Goal: Transaction & Acquisition: Book appointment/travel/reservation

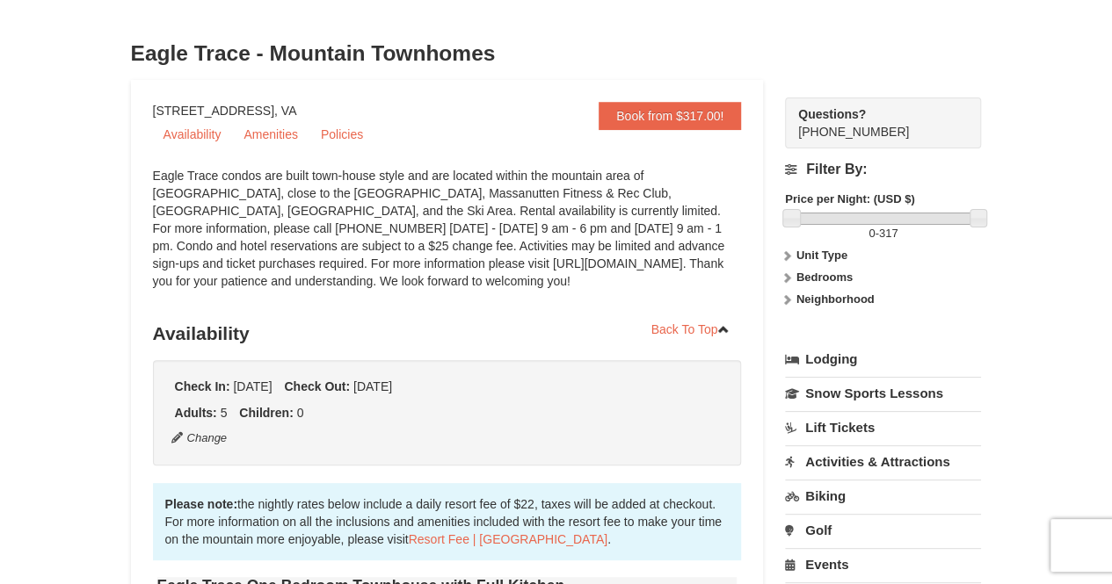
scroll to position [70, 0]
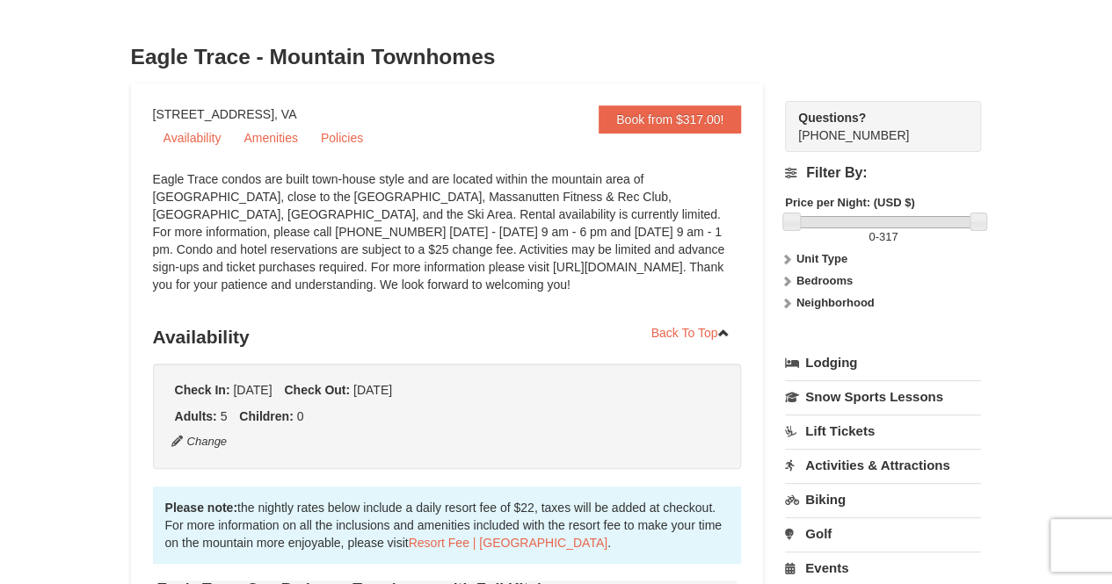
click at [786, 281] on icon at bounding box center [786, 281] width 12 height 12
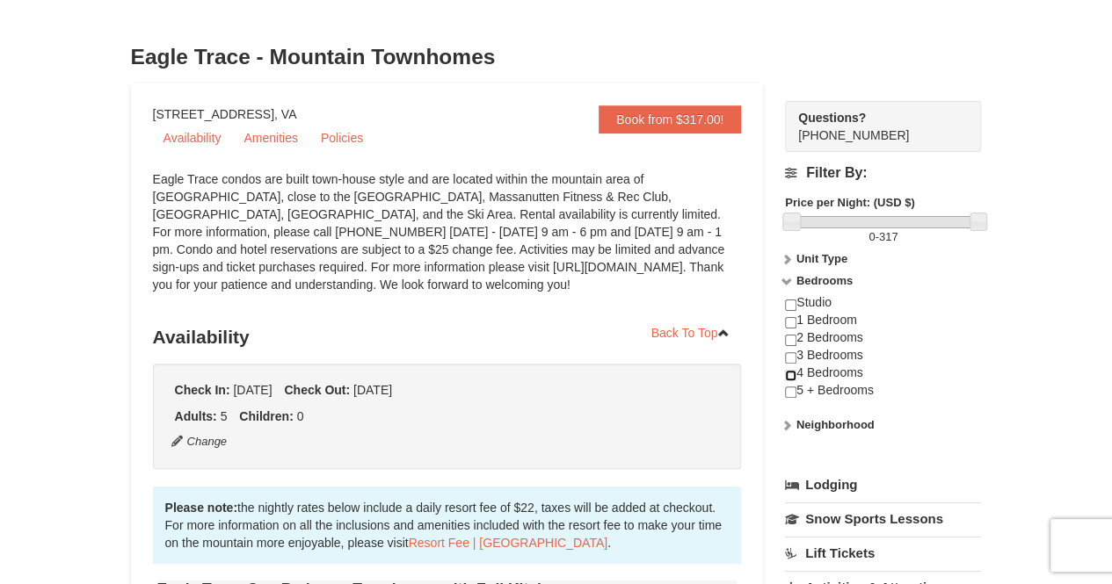
click at [789, 375] on input "checkbox" at bounding box center [790, 375] width 11 height 11
checkbox input "true"
click at [459, 286] on div "Eagle Trace condos are built town-house style and are located within the mounta…" at bounding box center [447, 240] width 589 height 141
click at [176, 445] on button "Change" at bounding box center [199, 441] width 58 height 19
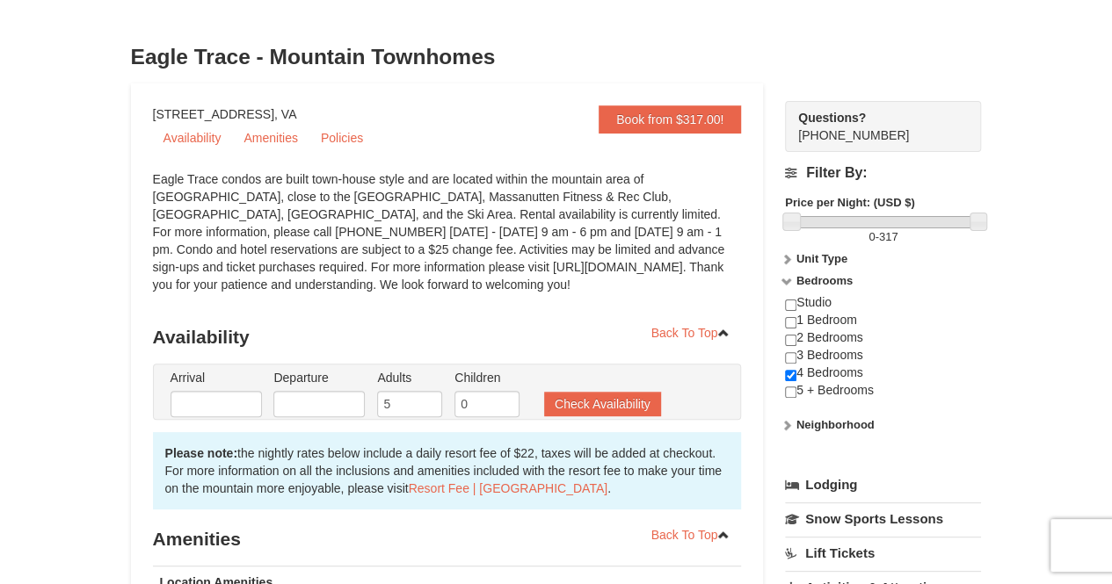
type input "[DATE]"
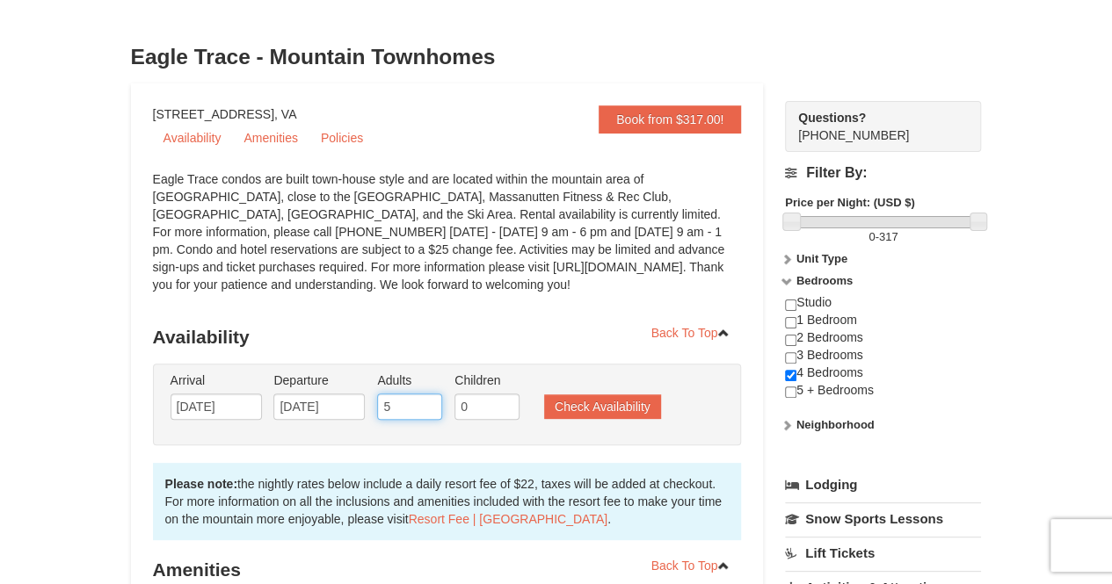
click at [410, 403] on input "5" at bounding box center [409, 407] width 65 height 26
click at [430, 398] on input "6" at bounding box center [409, 407] width 65 height 26
click at [430, 398] on input "7" at bounding box center [409, 407] width 65 height 26
type input "8"
click at [430, 398] on input "8" at bounding box center [409, 407] width 65 height 26
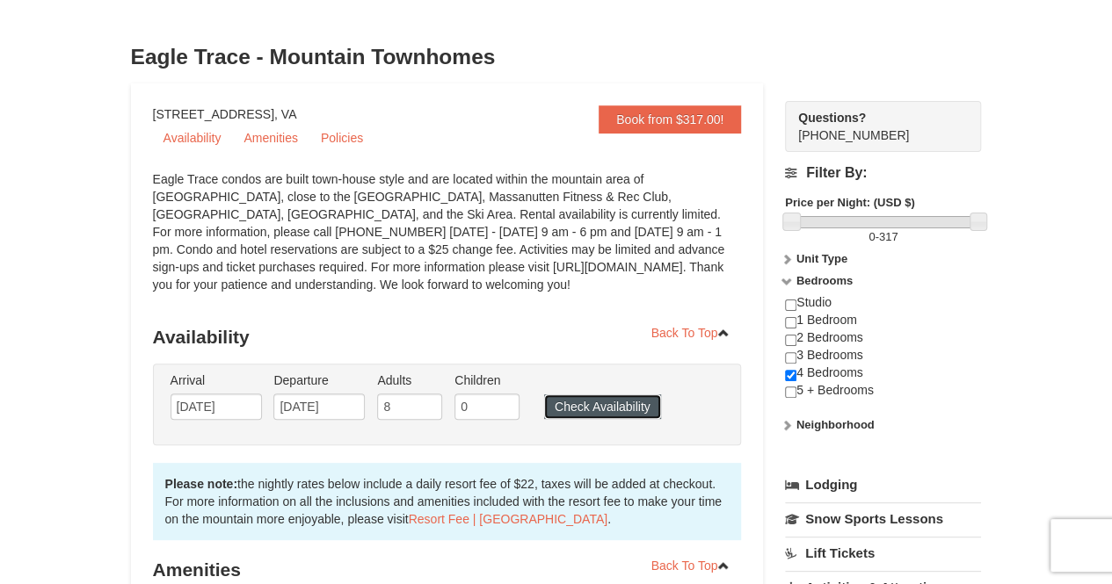
click at [619, 416] on button "Check Availability" at bounding box center [602, 407] width 117 height 25
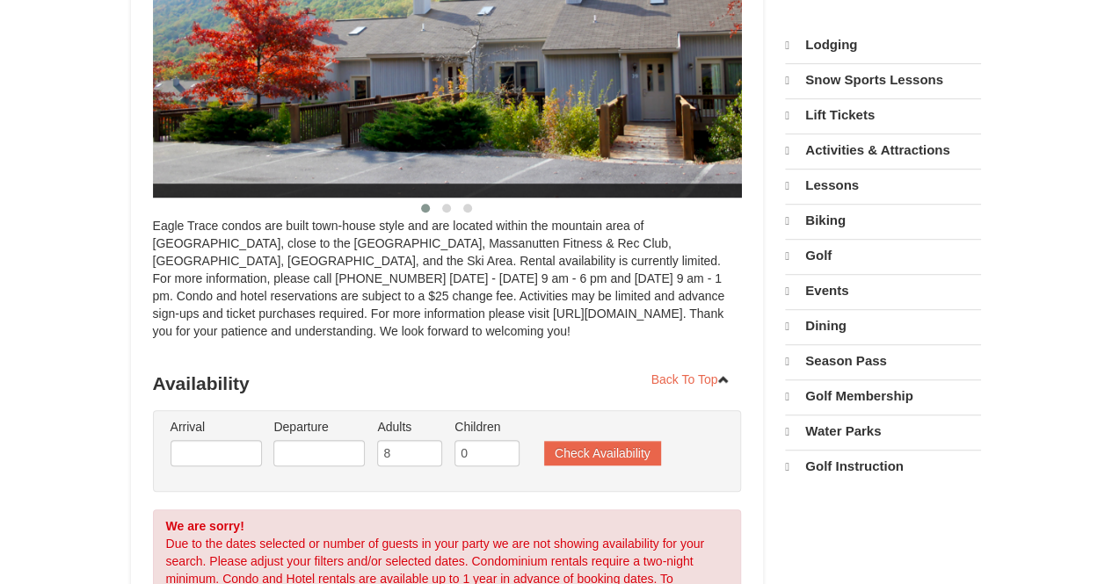
select select "9"
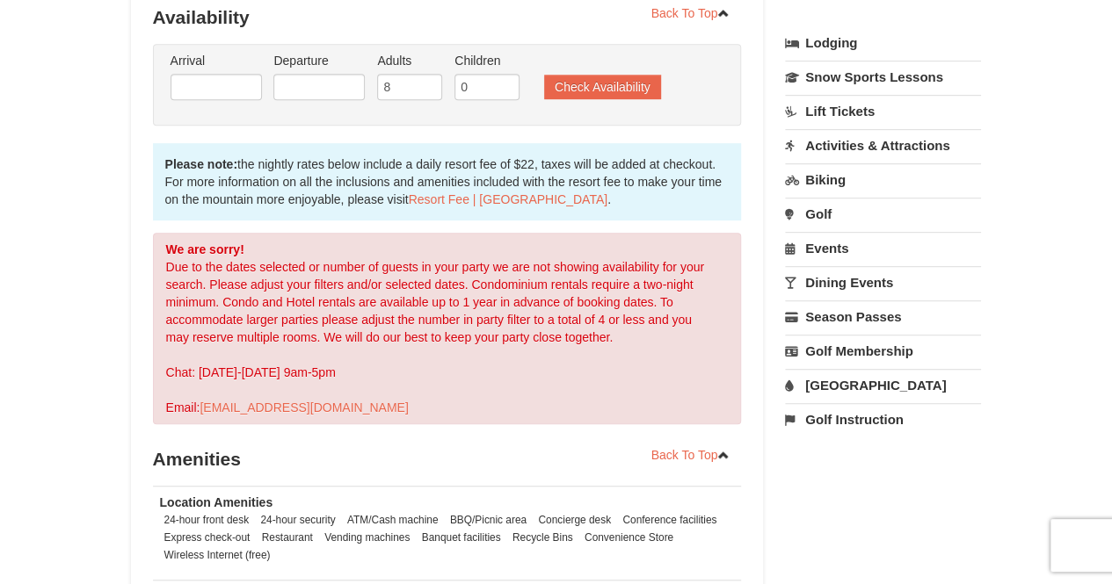
scroll to position [390, 0]
click at [210, 76] on input "text" at bounding box center [215, 87] width 91 height 26
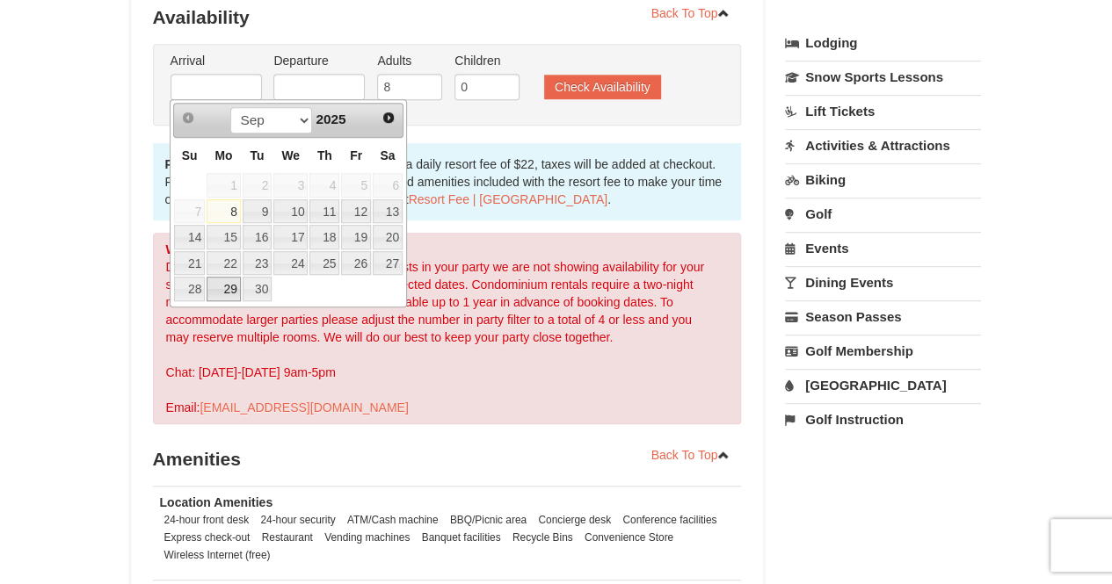
click at [236, 287] on link "29" at bounding box center [223, 289] width 33 height 25
type input "09/29/2025"
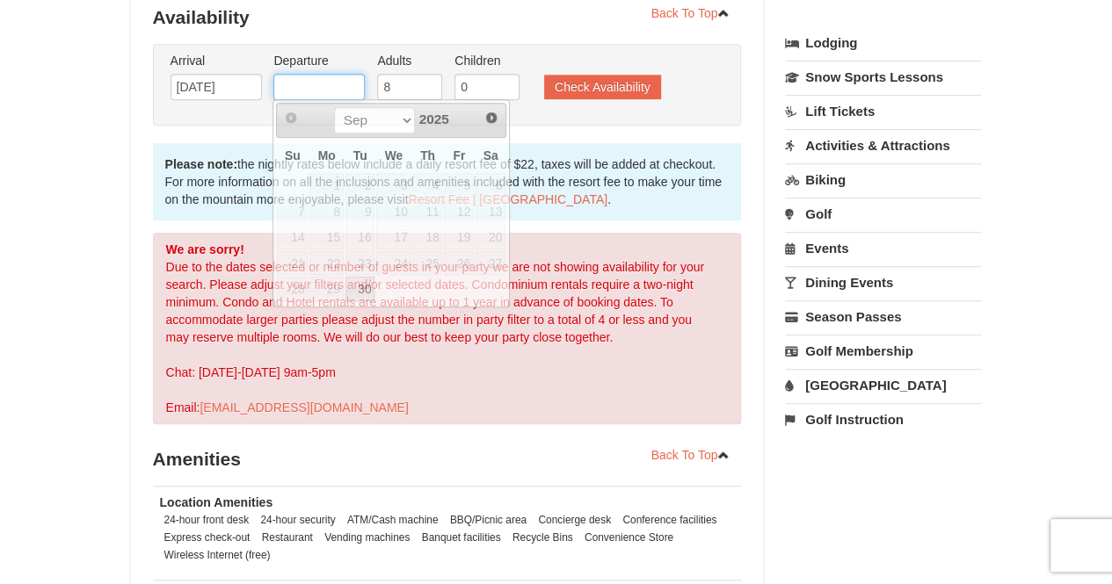
click at [279, 94] on input "text" at bounding box center [318, 87] width 91 height 26
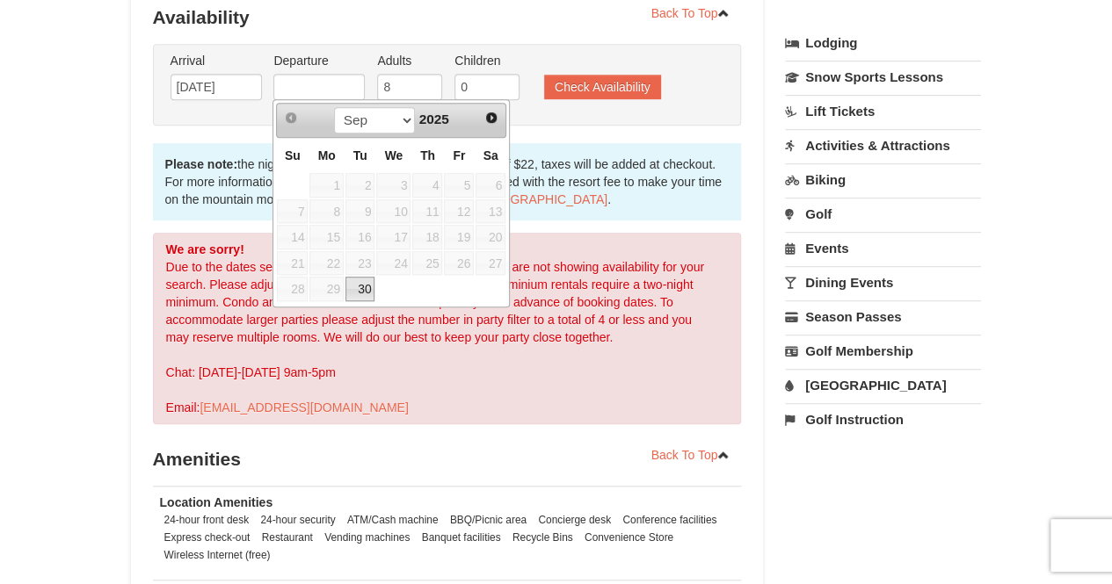
click at [354, 287] on link "30" at bounding box center [360, 289] width 30 height 25
type input "09/30/2025"
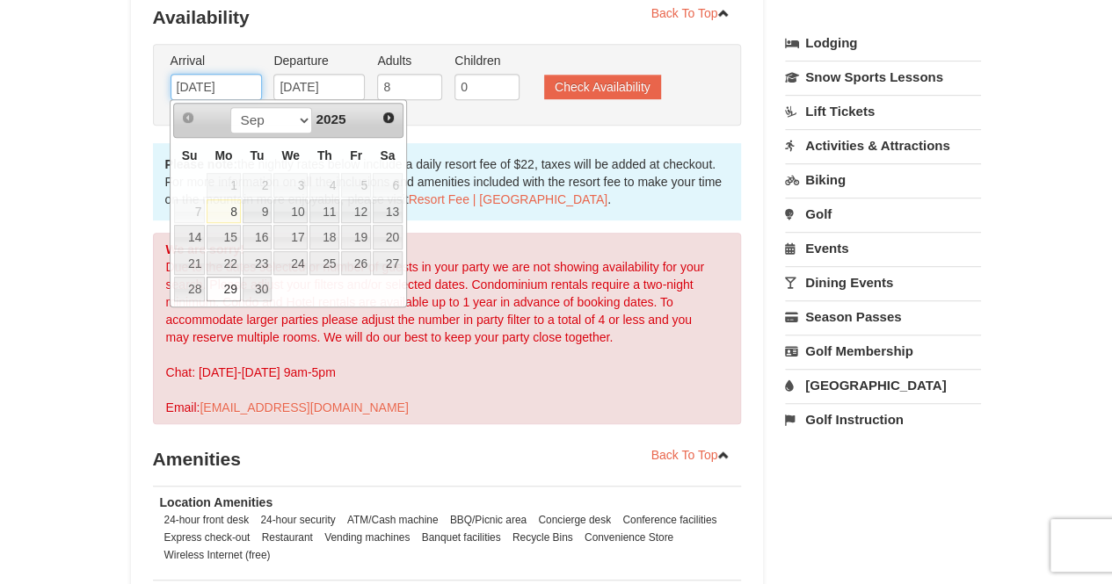
click at [219, 87] on input "09/29/2025" at bounding box center [215, 87] width 91 height 26
click at [260, 284] on link "30" at bounding box center [258, 289] width 30 height 25
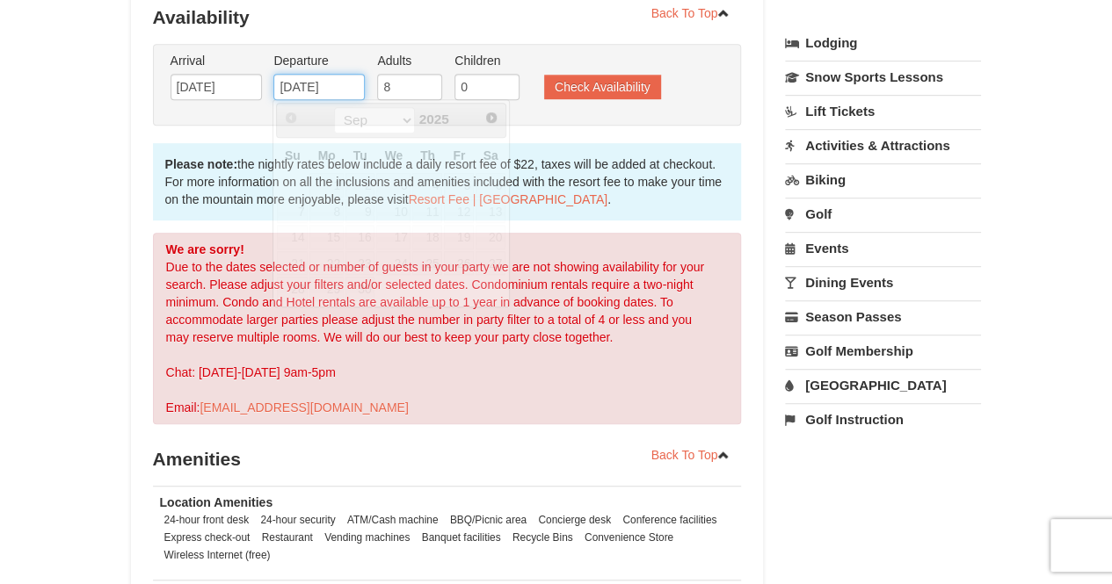
click at [321, 87] on input "09/30/2025" at bounding box center [318, 87] width 91 height 26
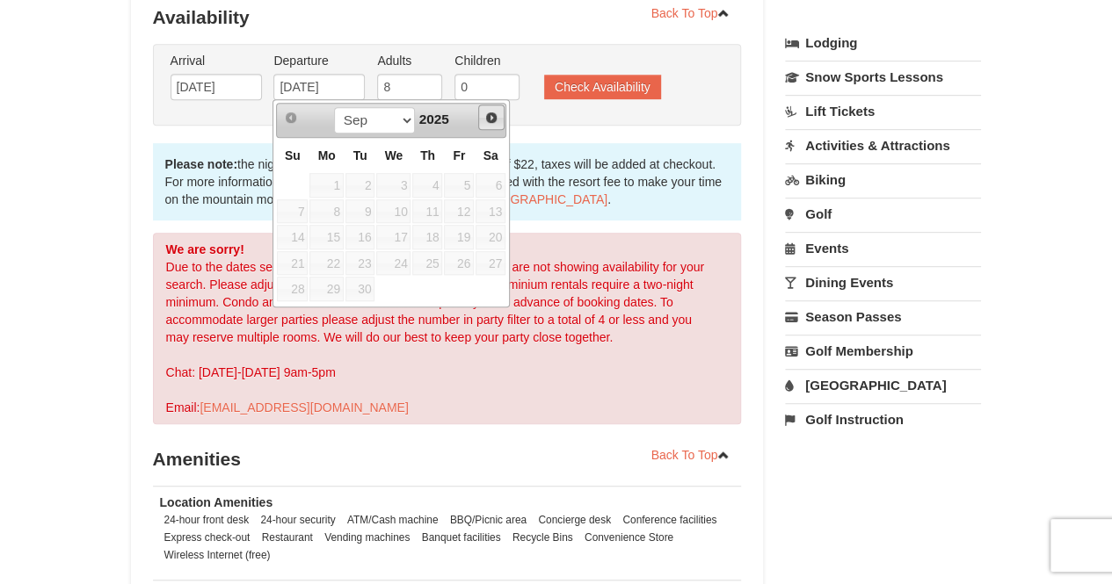
click at [493, 112] on span "Next" at bounding box center [491, 118] width 14 height 14
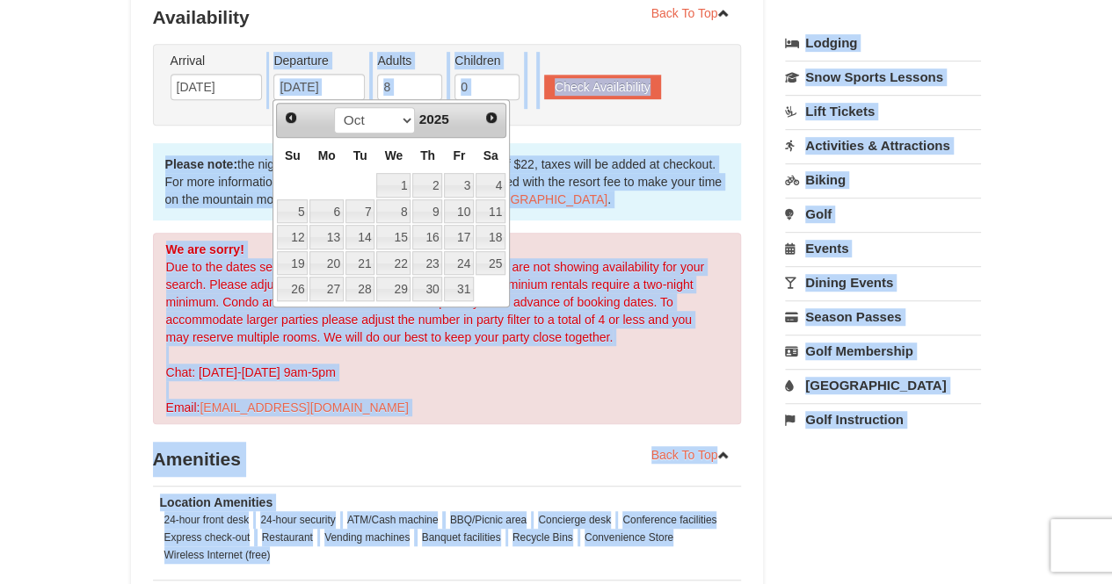
drag, startPoint x: 288, startPoint y: 124, endPoint x: 221, endPoint y: 84, distance: 77.6
click at [221, 84] on body "Browser Not Supported We notice you are using a browser which will not provide …" at bounding box center [556, 446] width 1112 height 1672
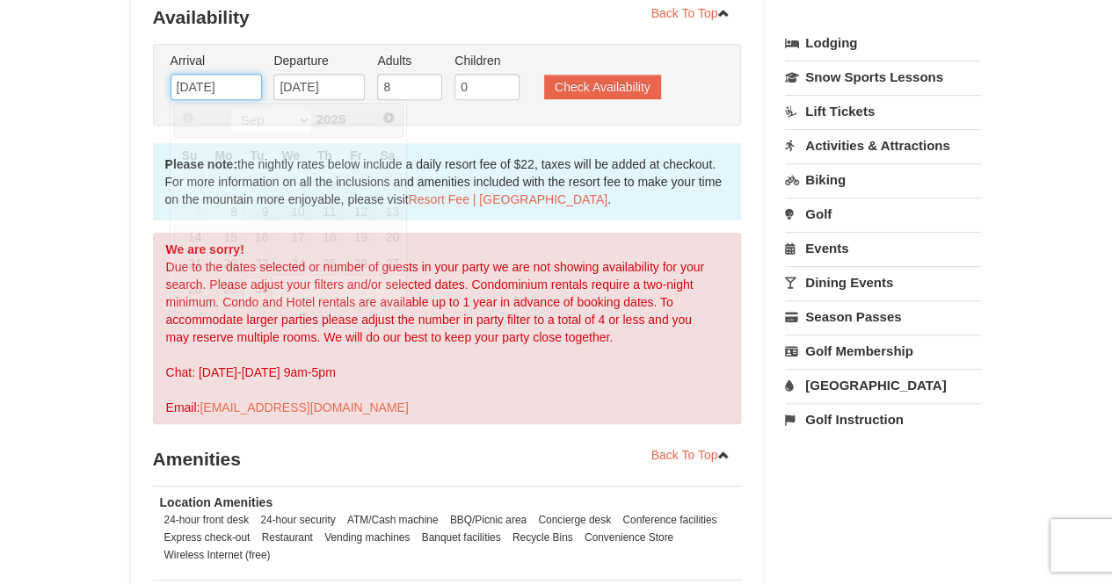
click at [221, 84] on input "09/30/2025" at bounding box center [215, 87] width 91 height 26
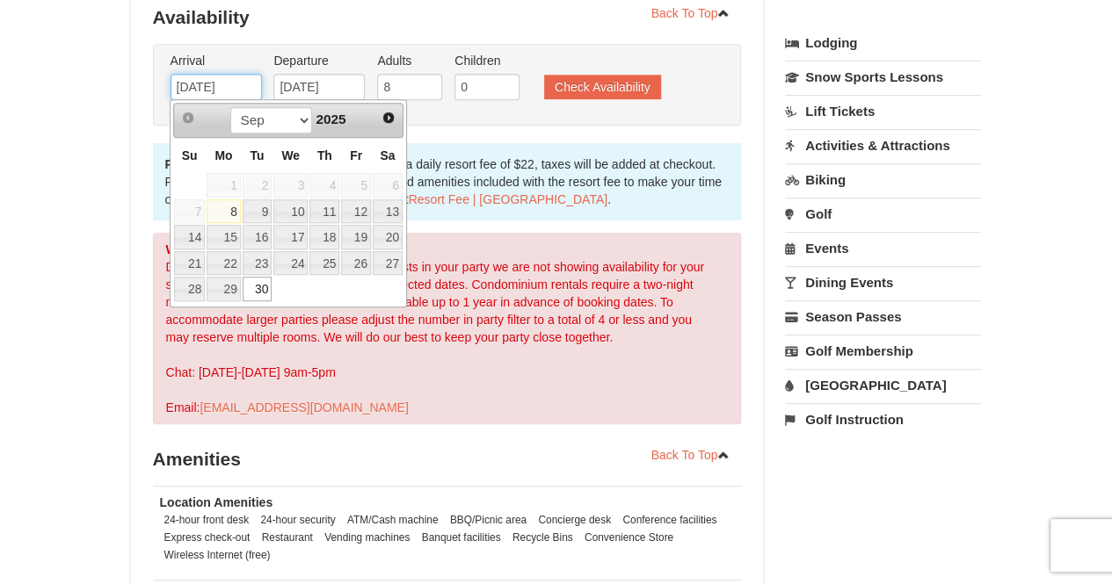
click at [221, 84] on input "09/30/2025" at bounding box center [215, 87] width 91 height 26
click at [386, 120] on span "Next" at bounding box center [388, 118] width 14 height 14
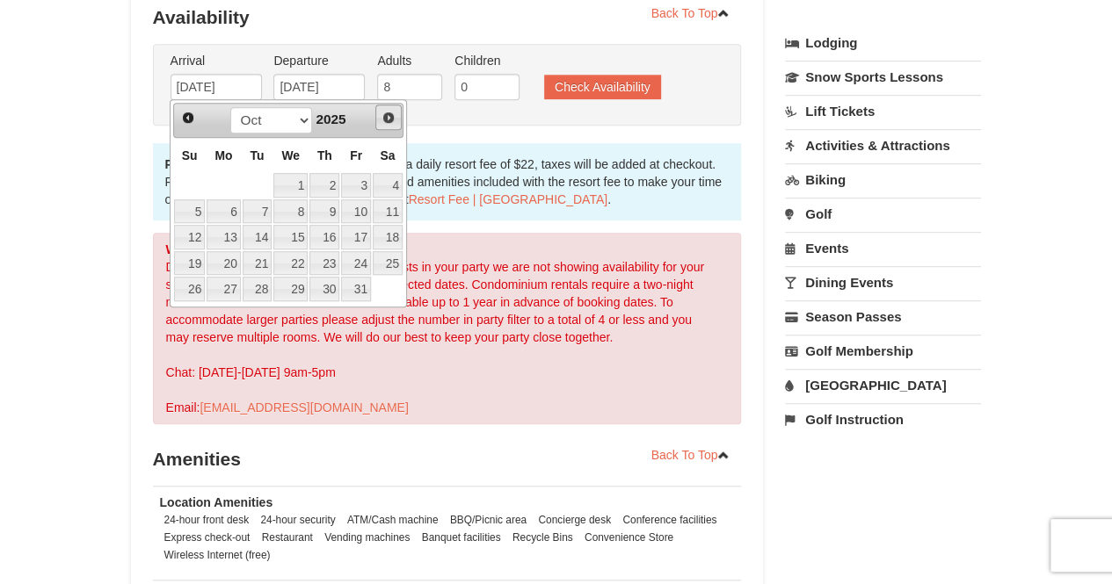
click at [386, 120] on span "Next" at bounding box center [388, 118] width 14 height 14
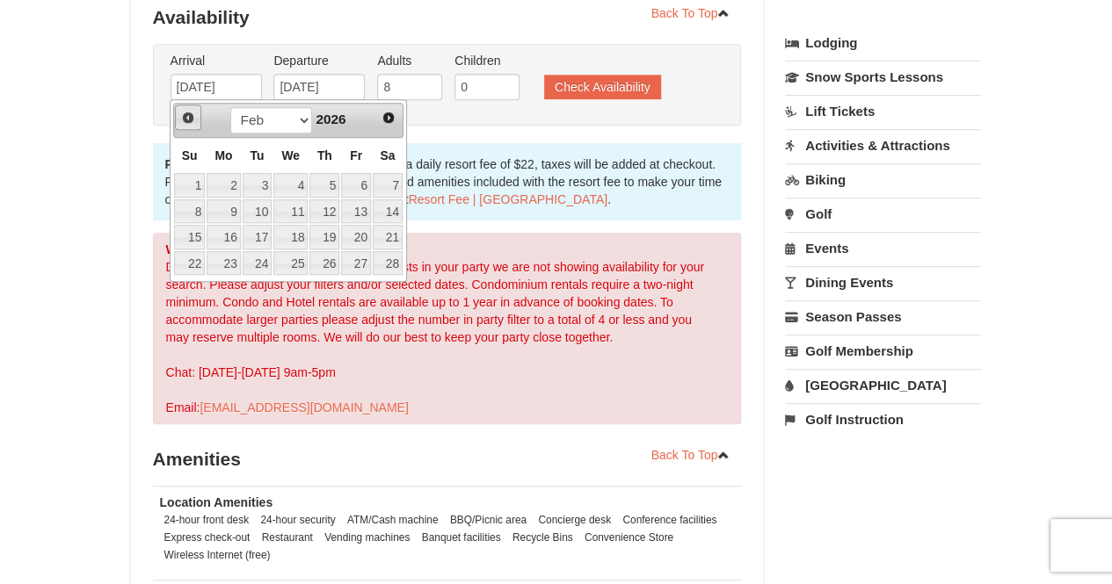
click at [188, 122] on span "Prev" at bounding box center [188, 118] width 14 height 14
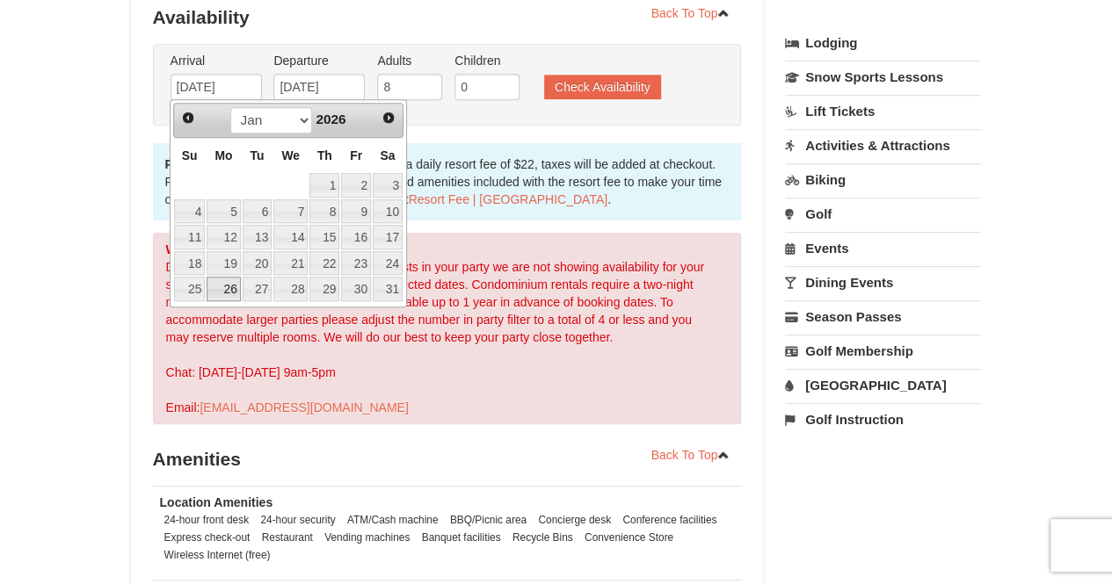
click at [225, 286] on link "26" at bounding box center [223, 289] width 33 height 25
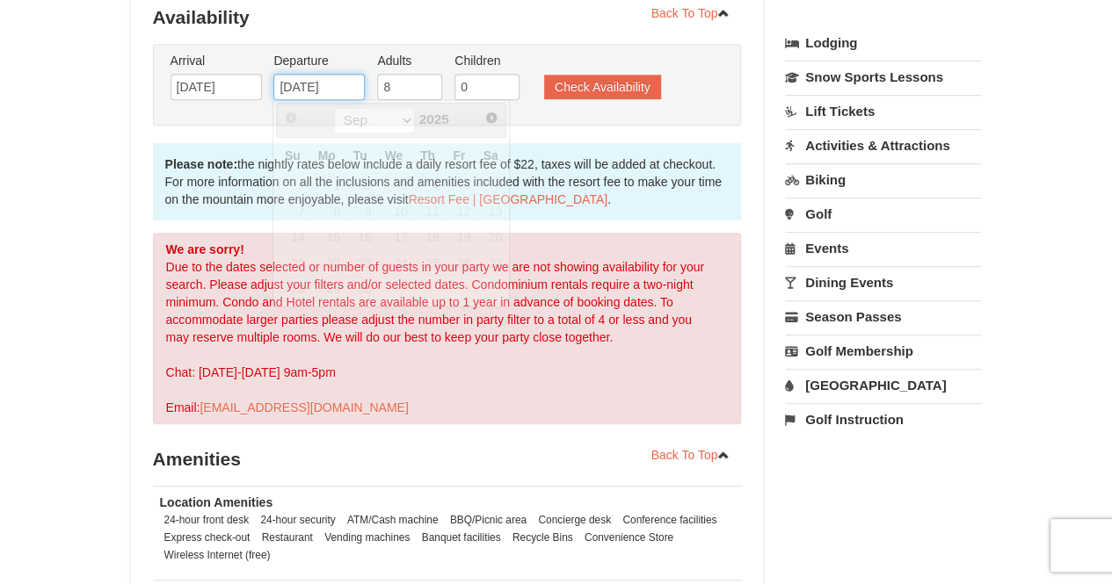
click at [326, 84] on input "09/30/2025" at bounding box center [318, 87] width 91 height 26
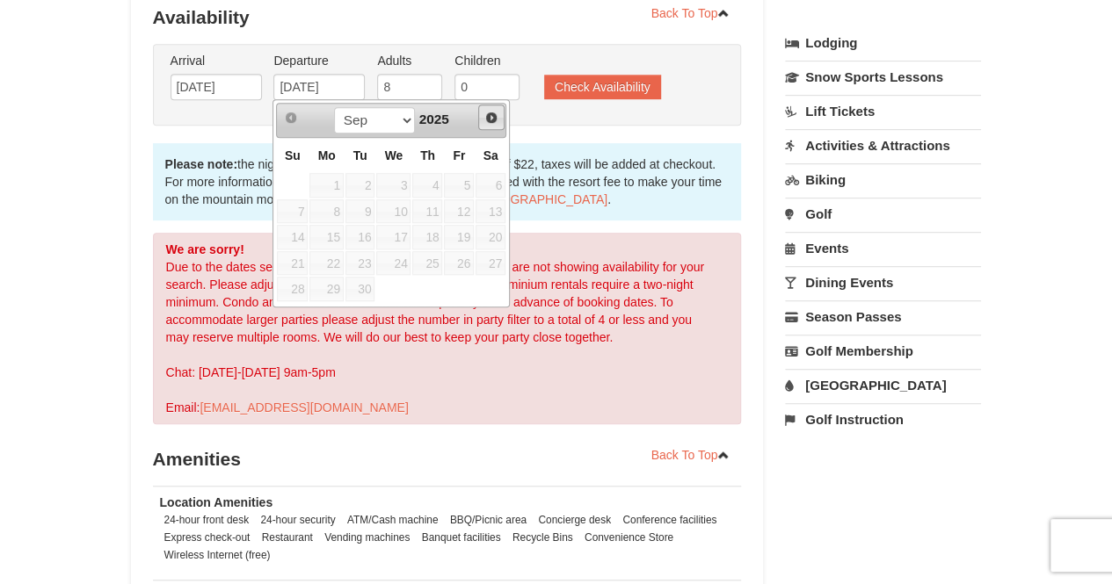
click at [500, 119] on link "Next" at bounding box center [491, 118] width 26 height 26
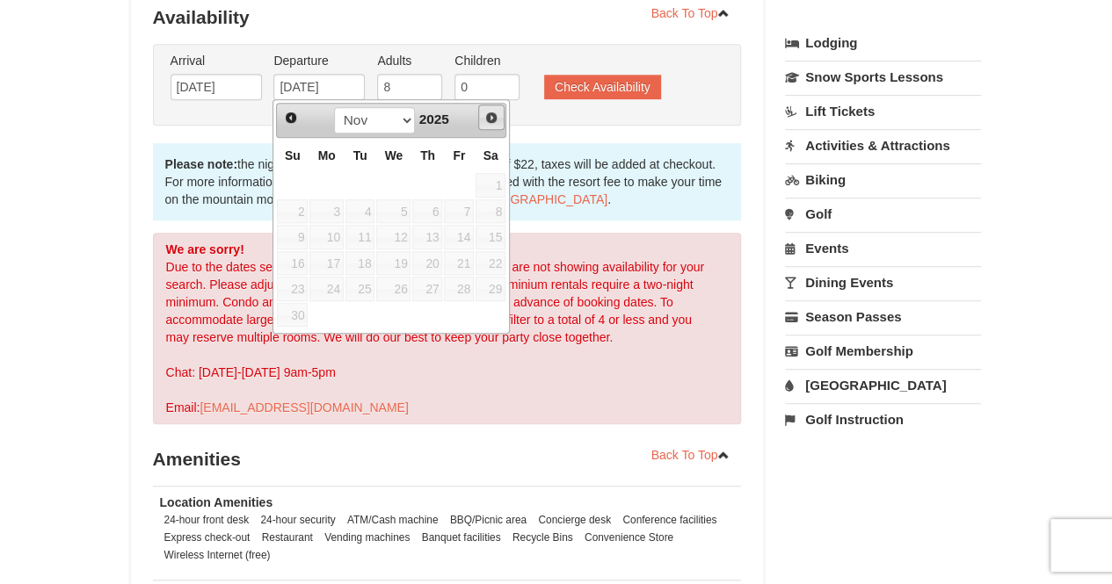
click at [500, 119] on link "Next" at bounding box center [491, 118] width 26 height 26
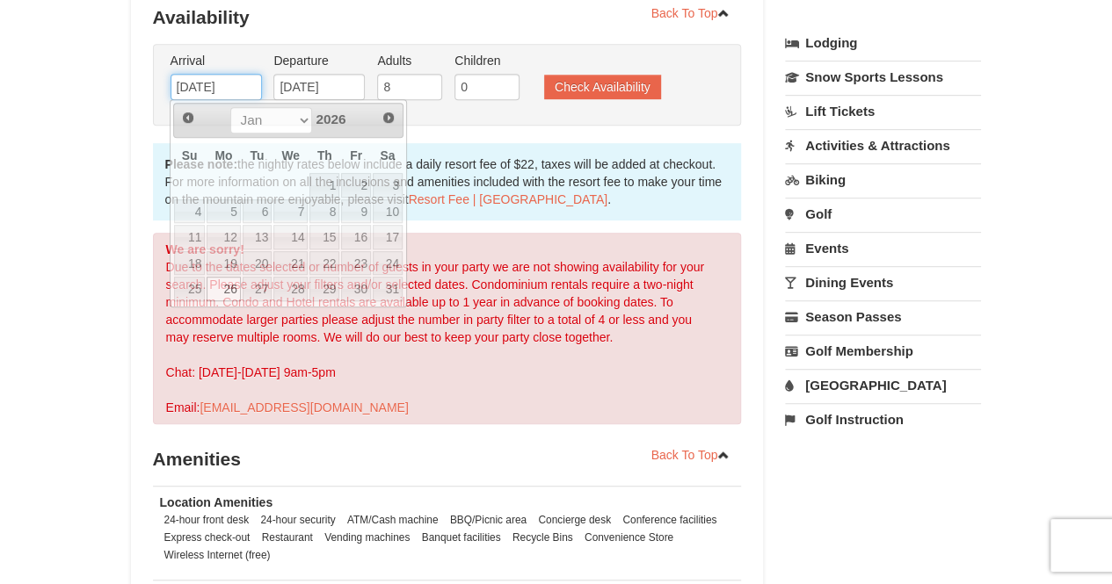
click at [248, 83] on input "01/26/2026" at bounding box center [215, 87] width 91 height 26
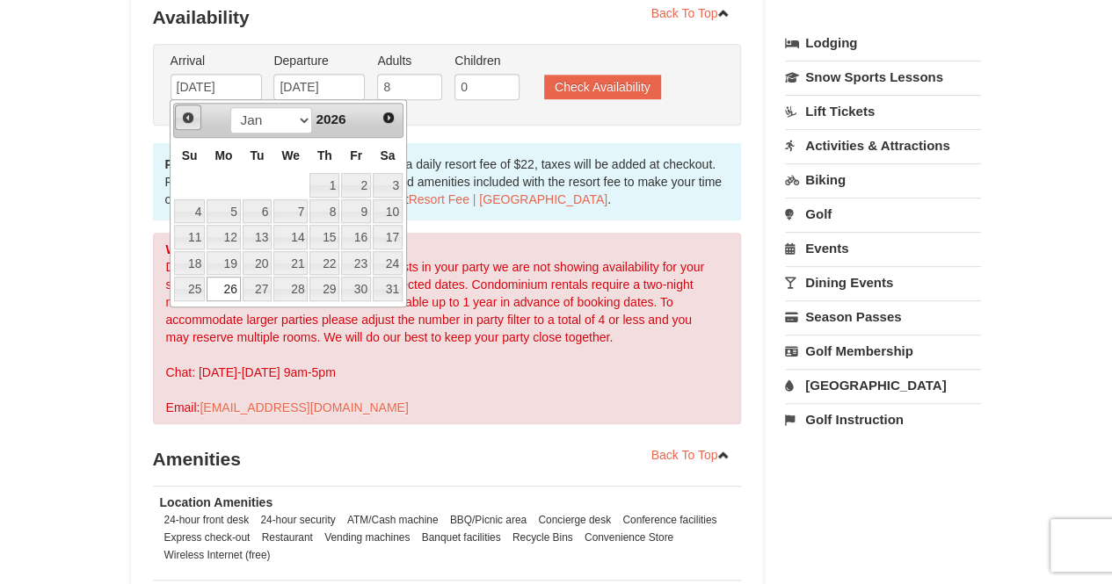
click at [190, 116] on span "Prev" at bounding box center [188, 118] width 14 height 14
click at [355, 263] on link "26" at bounding box center [356, 263] width 30 height 25
type input "[DATE]"
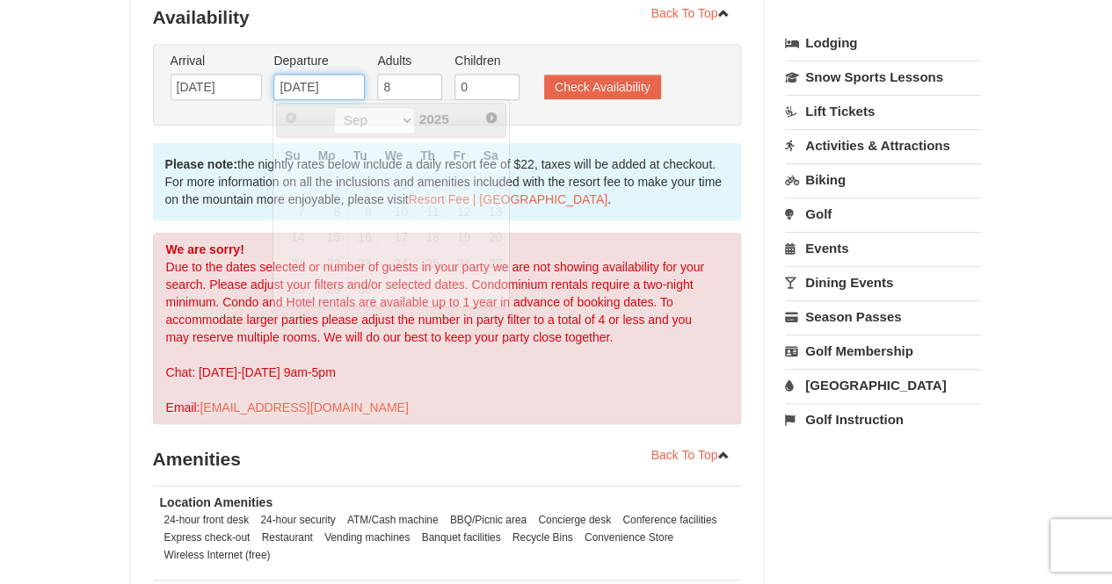
click at [312, 83] on input "09/30/2025" at bounding box center [318, 87] width 91 height 26
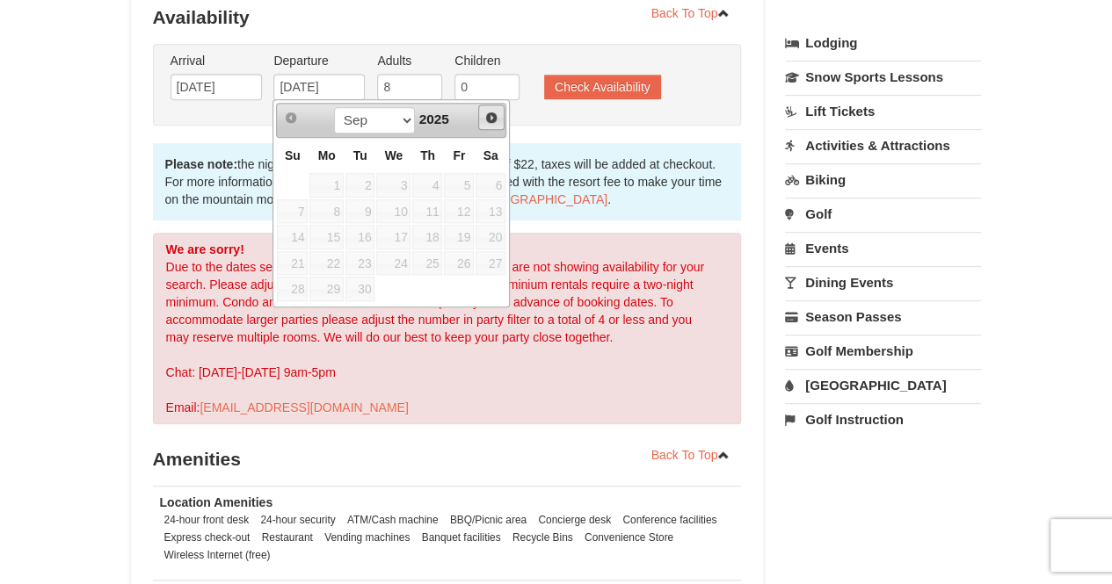
click at [490, 115] on span "Next" at bounding box center [491, 118] width 14 height 14
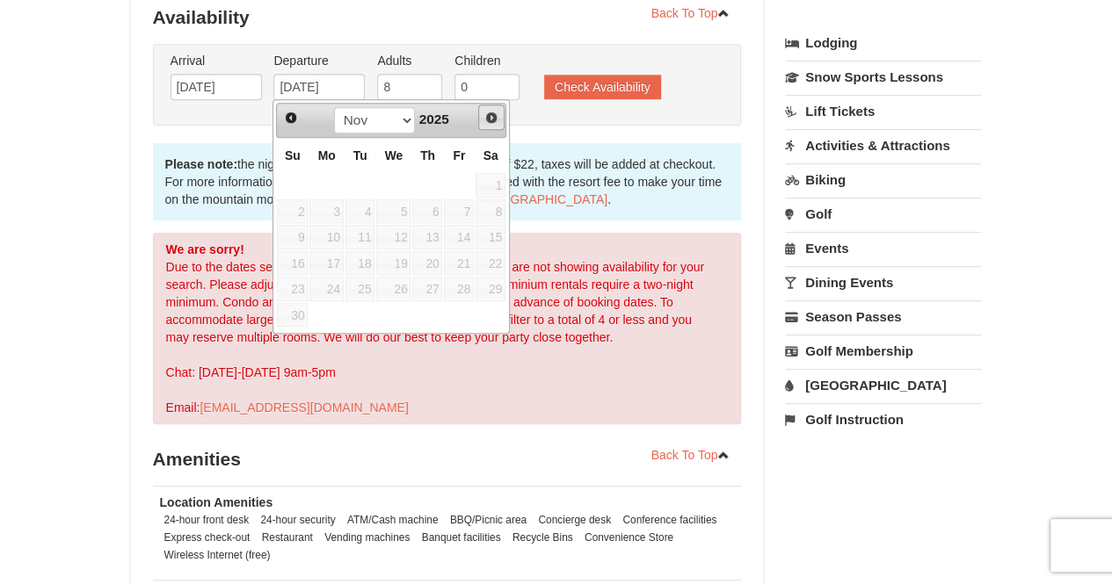
click at [490, 115] on span "Next" at bounding box center [491, 118] width 14 height 14
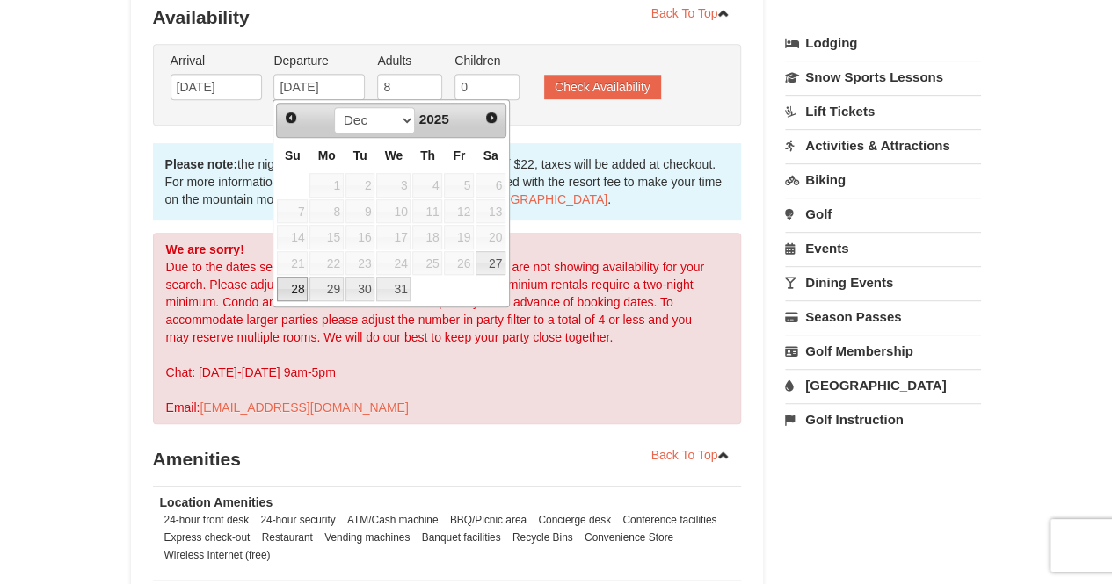
click at [301, 289] on link "28" at bounding box center [292, 289] width 31 height 25
type input "12/28/2025"
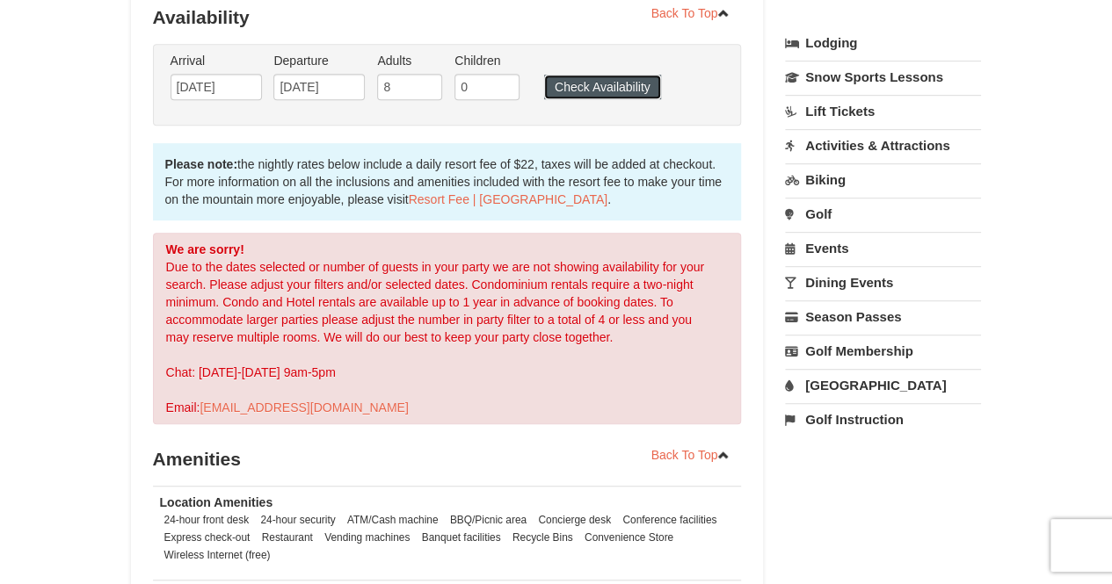
click at [603, 91] on button "Check Availability" at bounding box center [602, 87] width 117 height 25
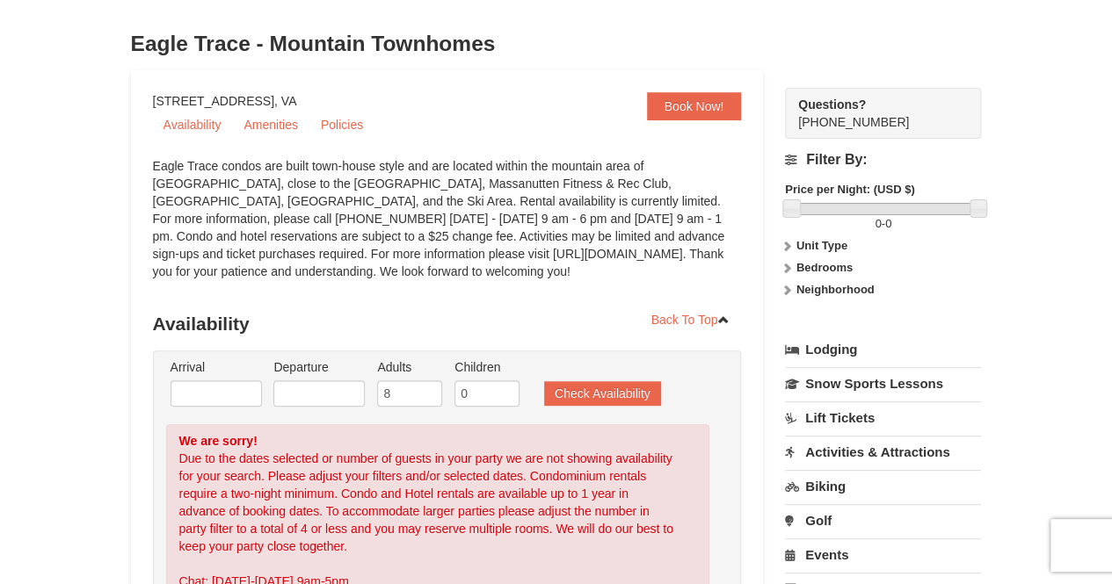
scroll to position [74, 0]
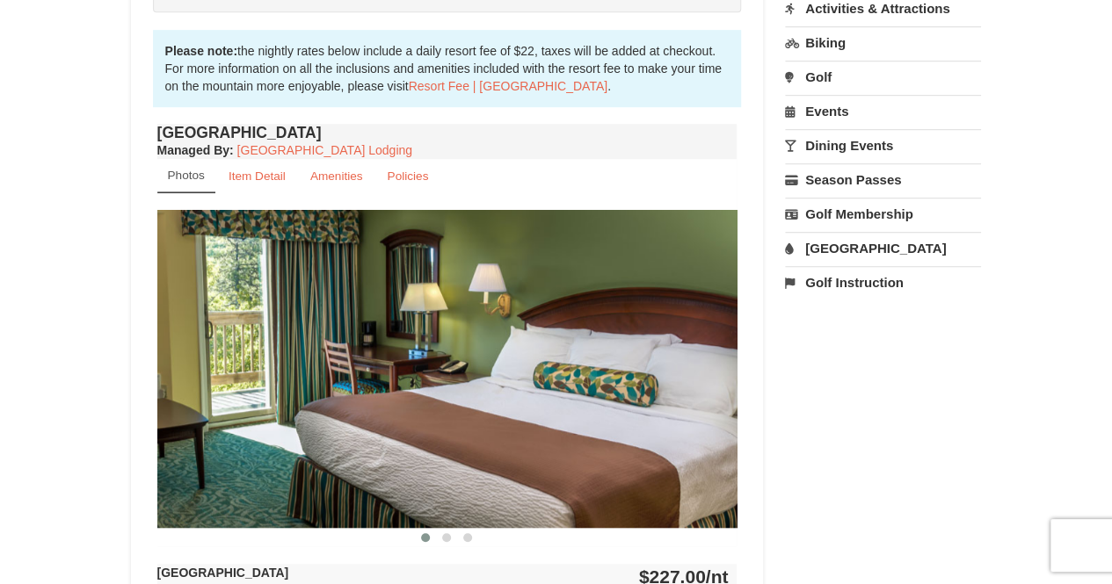
scroll to position [562, 0]
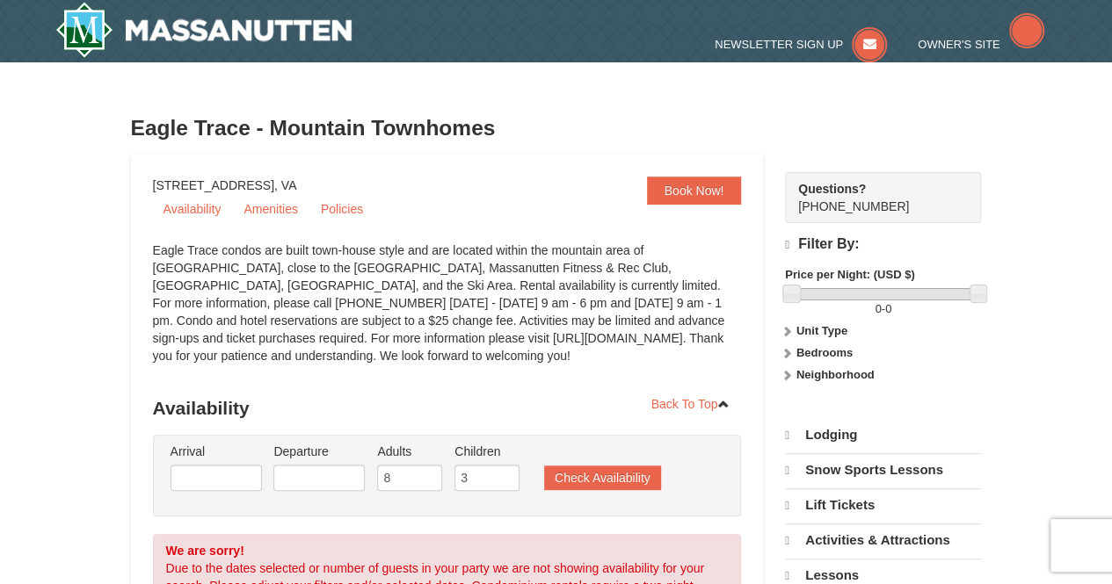
select select "9"
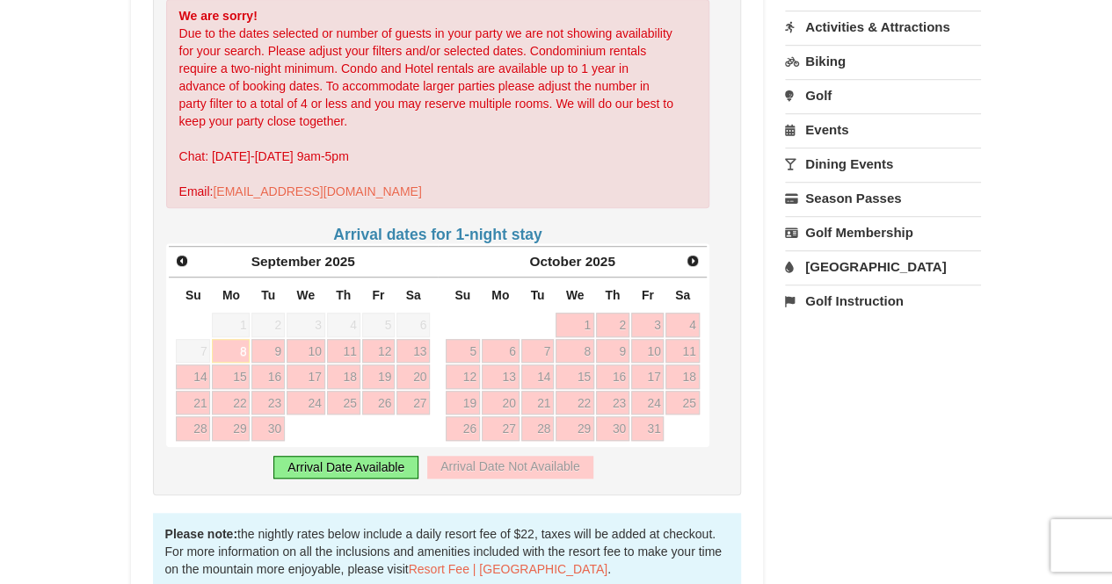
scroll to position [562, 0]
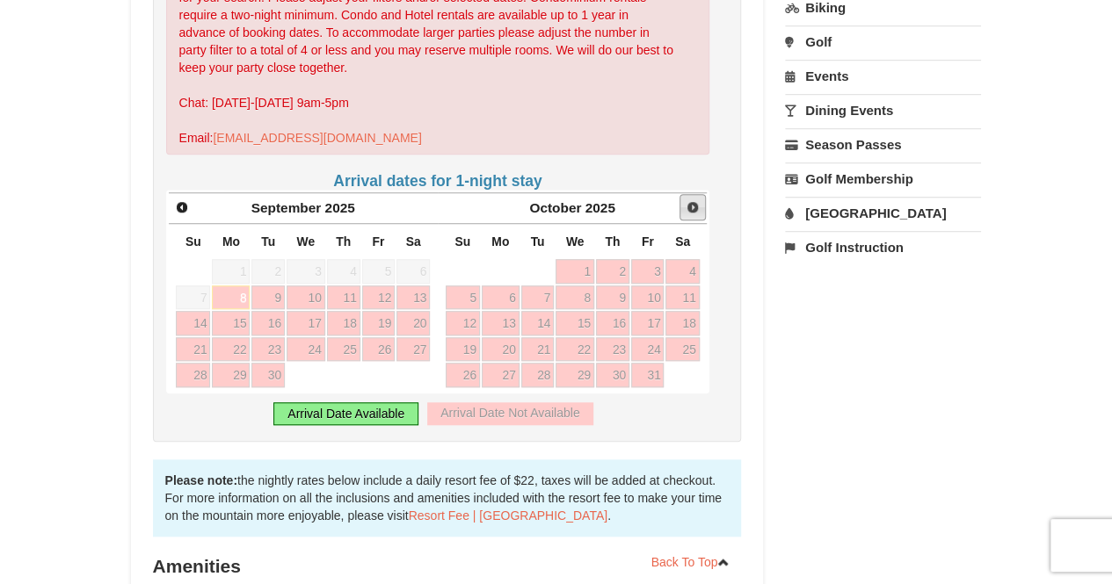
click at [693, 204] on span "Next" at bounding box center [692, 207] width 14 height 14
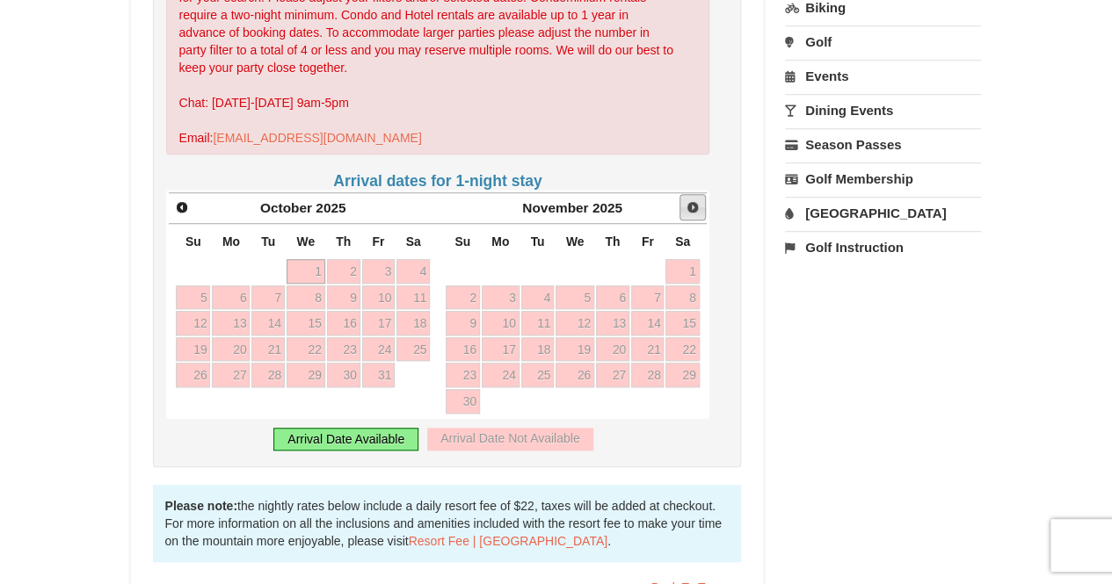
click at [692, 210] on span "Next" at bounding box center [692, 207] width 14 height 14
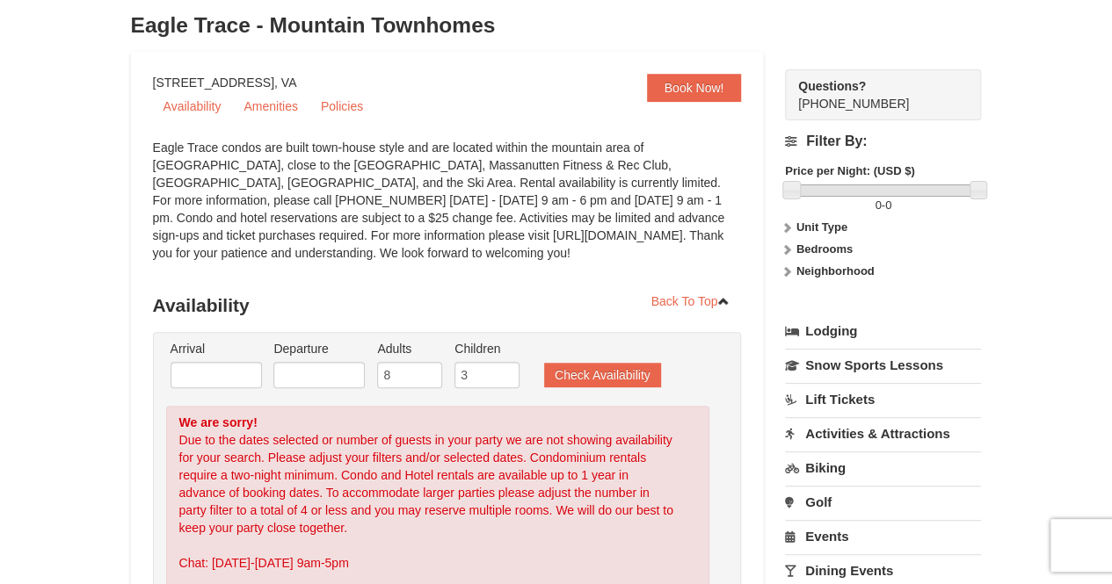
scroll to position [70, 0]
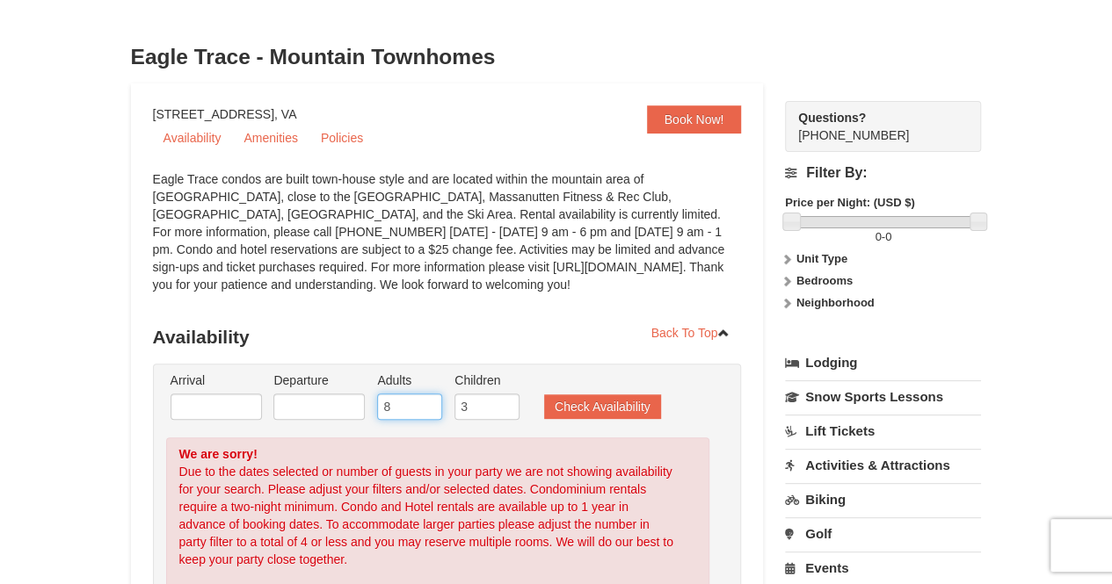
click at [414, 405] on input "8" at bounding box center [409, 407] width 65 height 26
click at [431, 412] on input "7" at bounding box center [409, 407] width 65 height 26
click at [431, 412] on input "6" at bounding box center [409, 407] width 65 height 26
type input "5"
click at [431, 412] on input "5" at bounding box center [409, 407] width 65 height 26
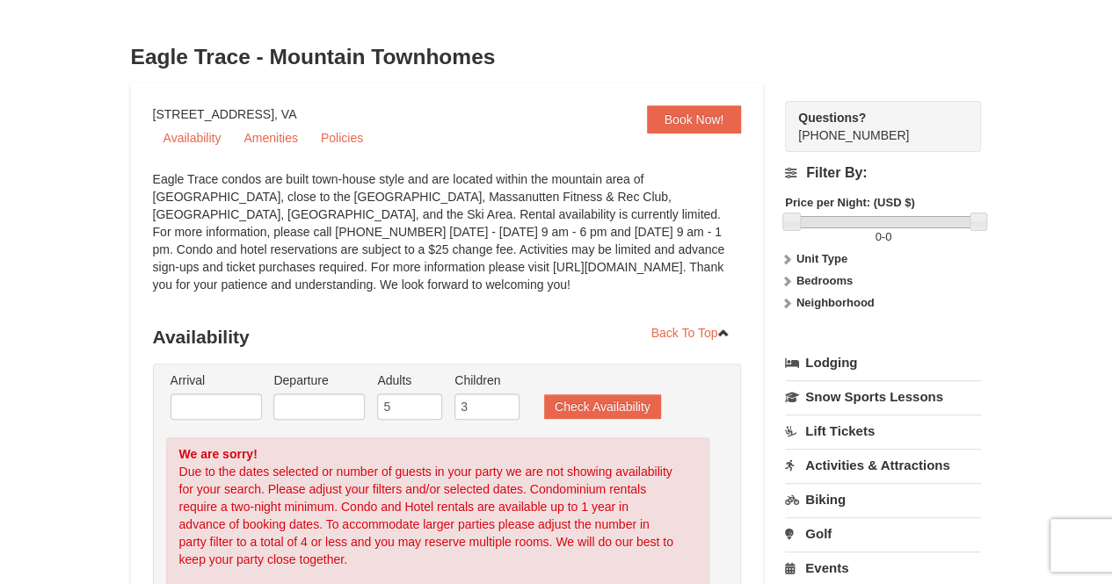
click at [219, 392] on li "Arrival Please format dates MM/DD/YYYY Please format dates MM/DD/YYYY" at bounding box center [216, 400] width 100 height 57
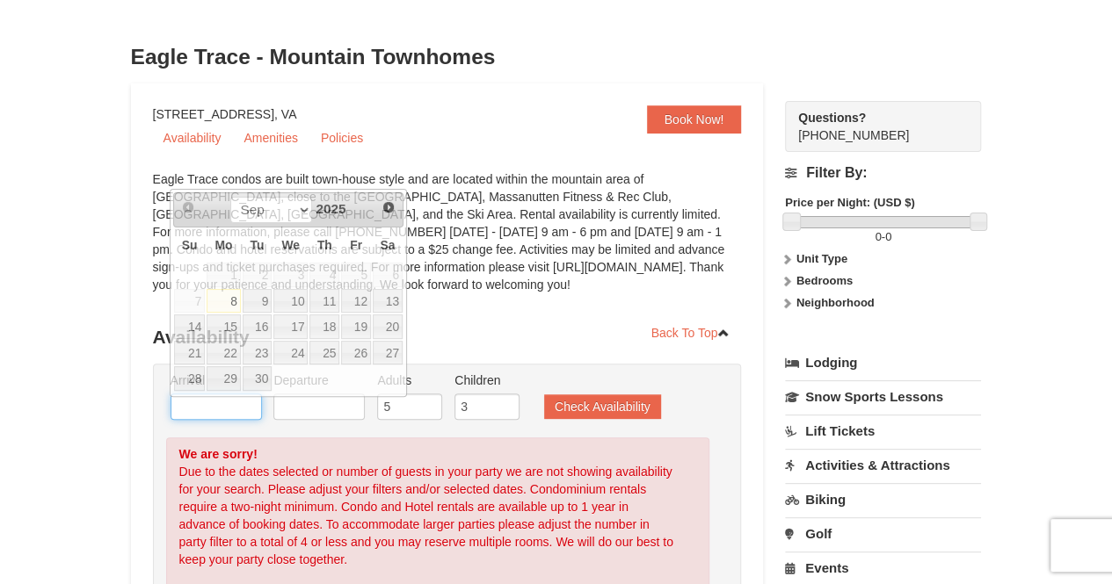
click at [216, 403] on input "text" at bounding box center [215, 407] width 91 height 26
click at [383, 214] on link "Next" at bounding box center [388, 207] width 26 height 26
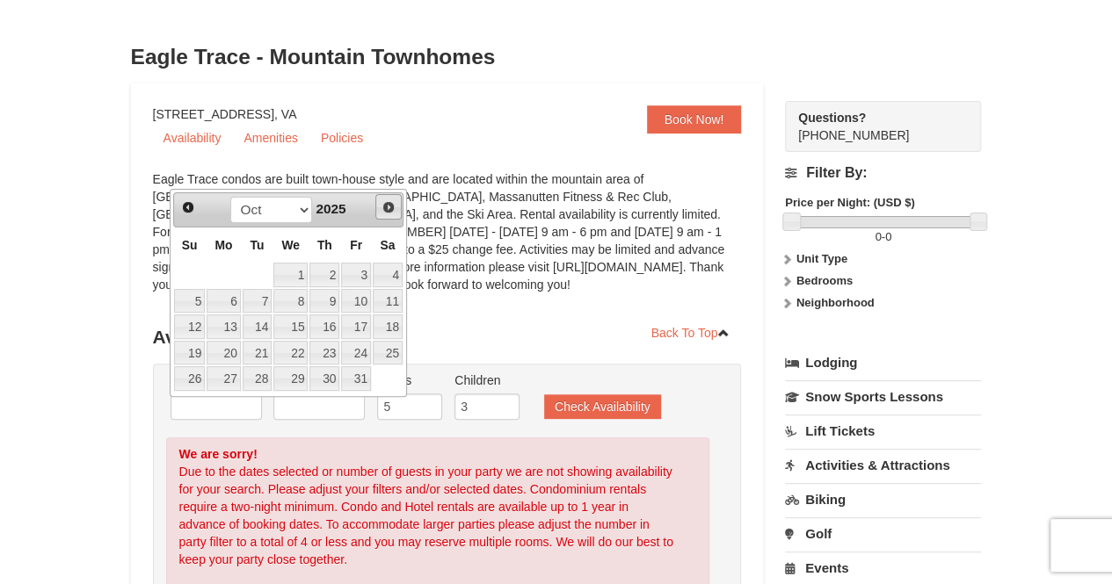
click at [383, 214] on link "Next" at bounding box center [388, 207] width 26 height 26
click at [386, 214] on link "Next" at bounding box center [388, 207] width 26 height 26
click at [356, 352] on link "26" at bounding box center [356, 353] width 30 height 25
type input "[DATE]"
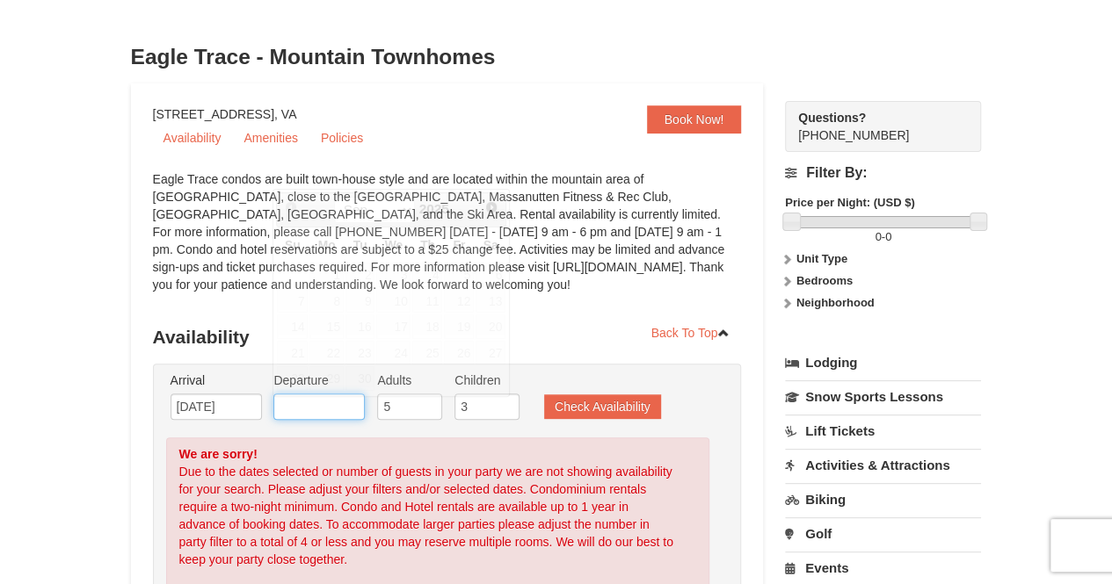
click at [313, 415] on input "text" at bounding box center [318, 407] width 91 height 26
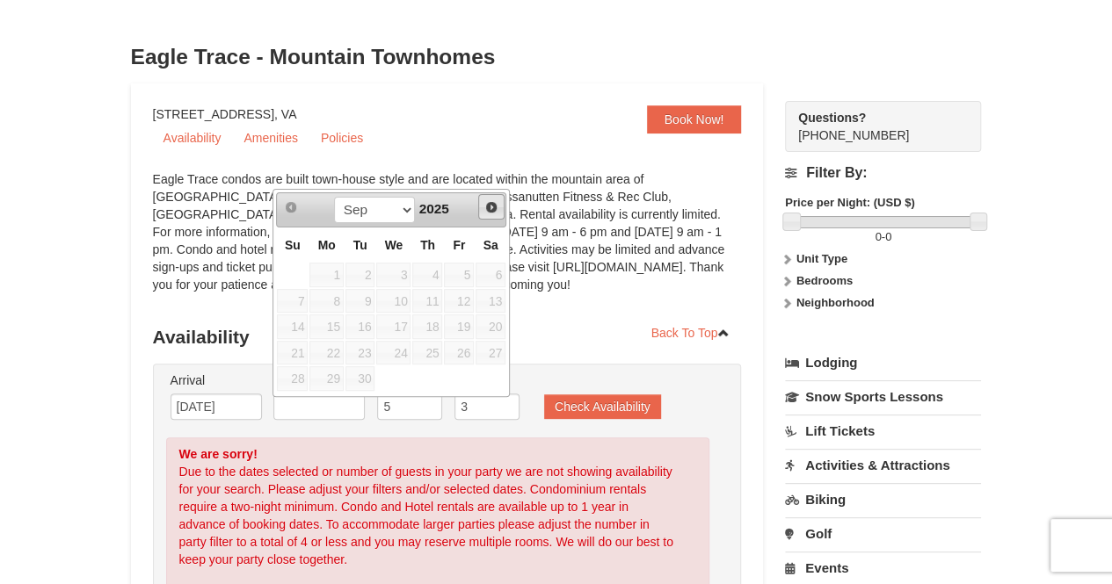
click at [496, 207] on span "Next" at bounding box center [491, 207] width 14 height 14
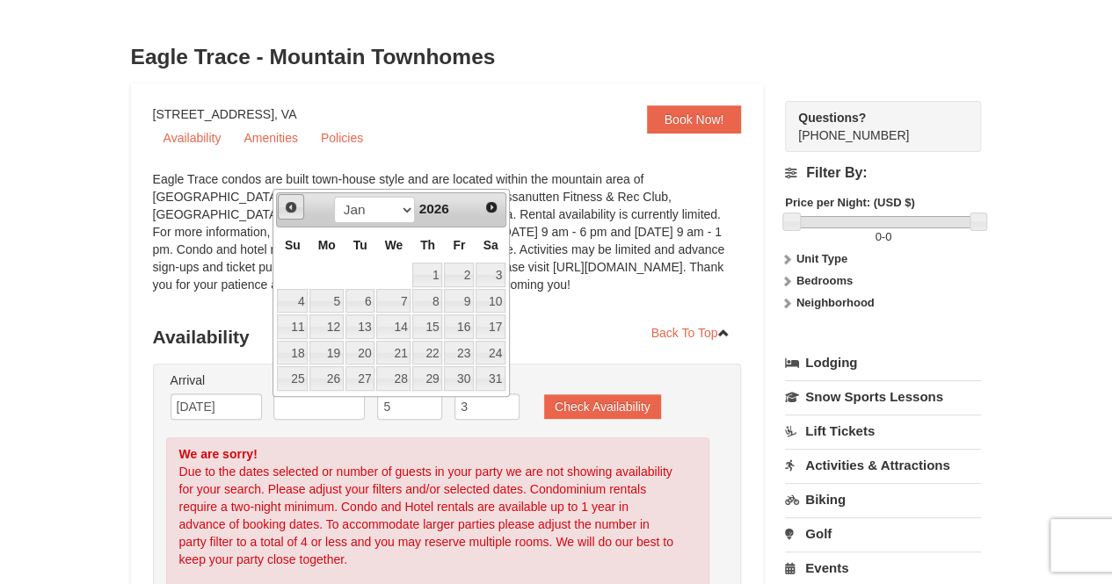
click at [290, 205] on span "Prev" at bounding box center [291, 207] width 14 height 14
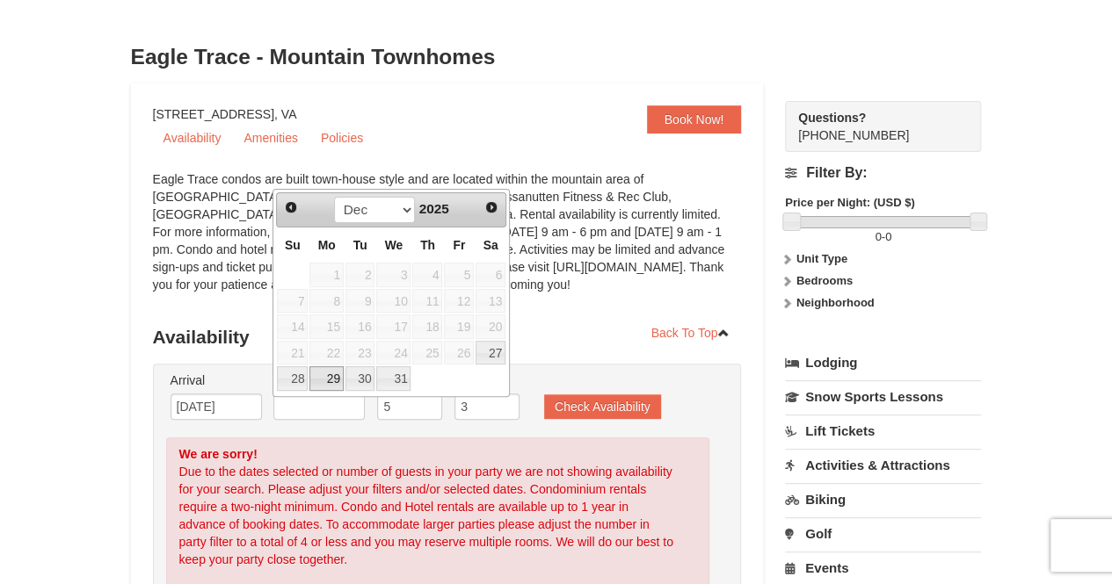
click at [329, 378] on link "29" at bounding box center [325, 378] width 33 height 25
type input "[DATE]"
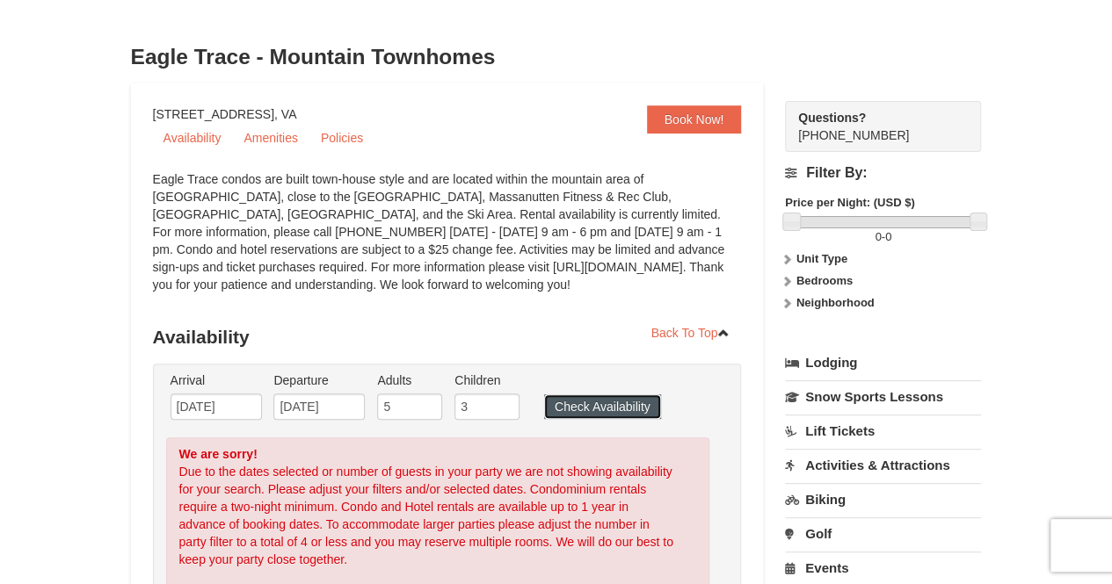
click at [623, 414] on button "Check Availability" at bounding box center [602, 407] width 117 height 25
